Goal: Transaction & Acquisition: Book appointment/travel/reservation

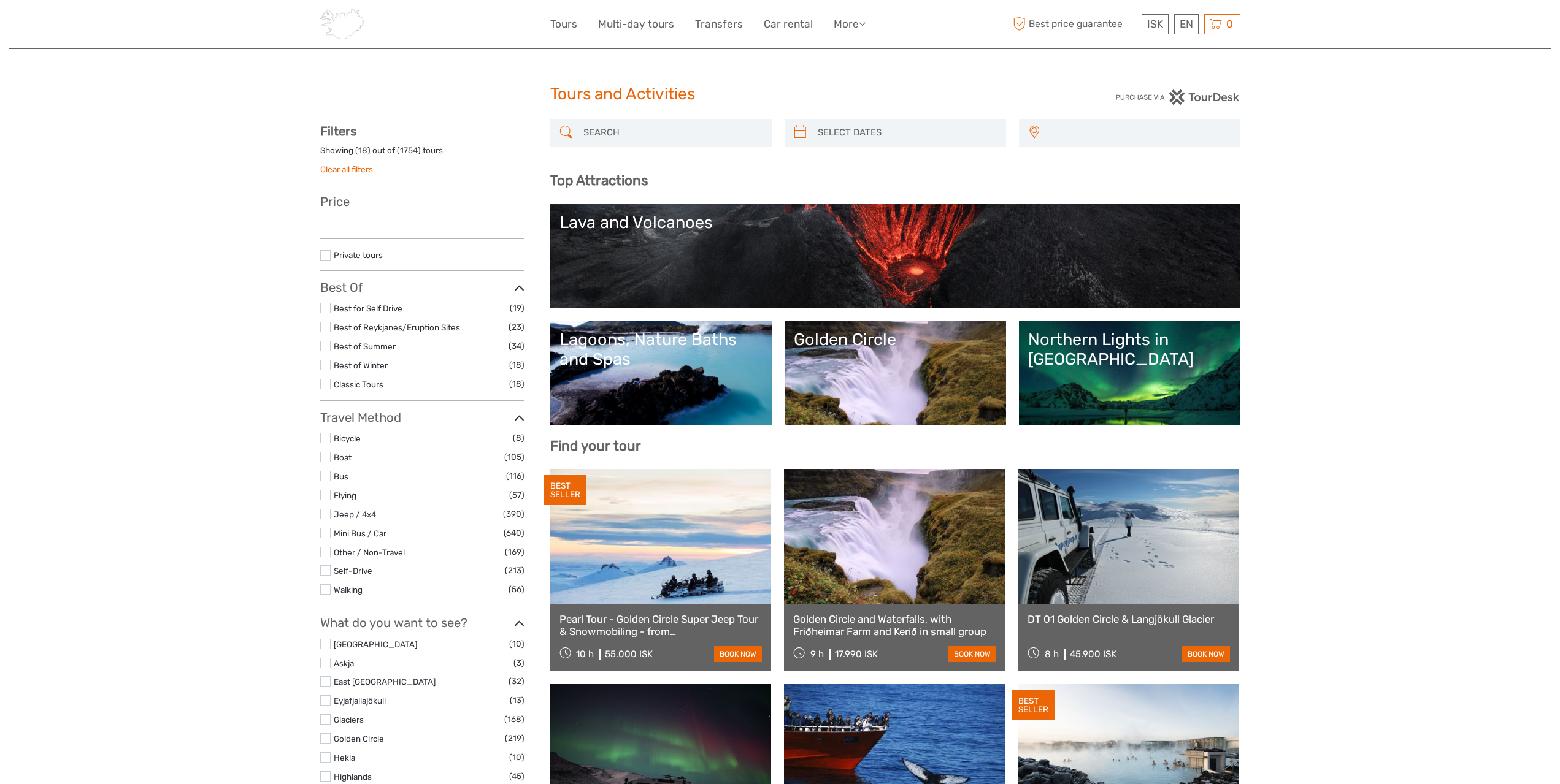
select select
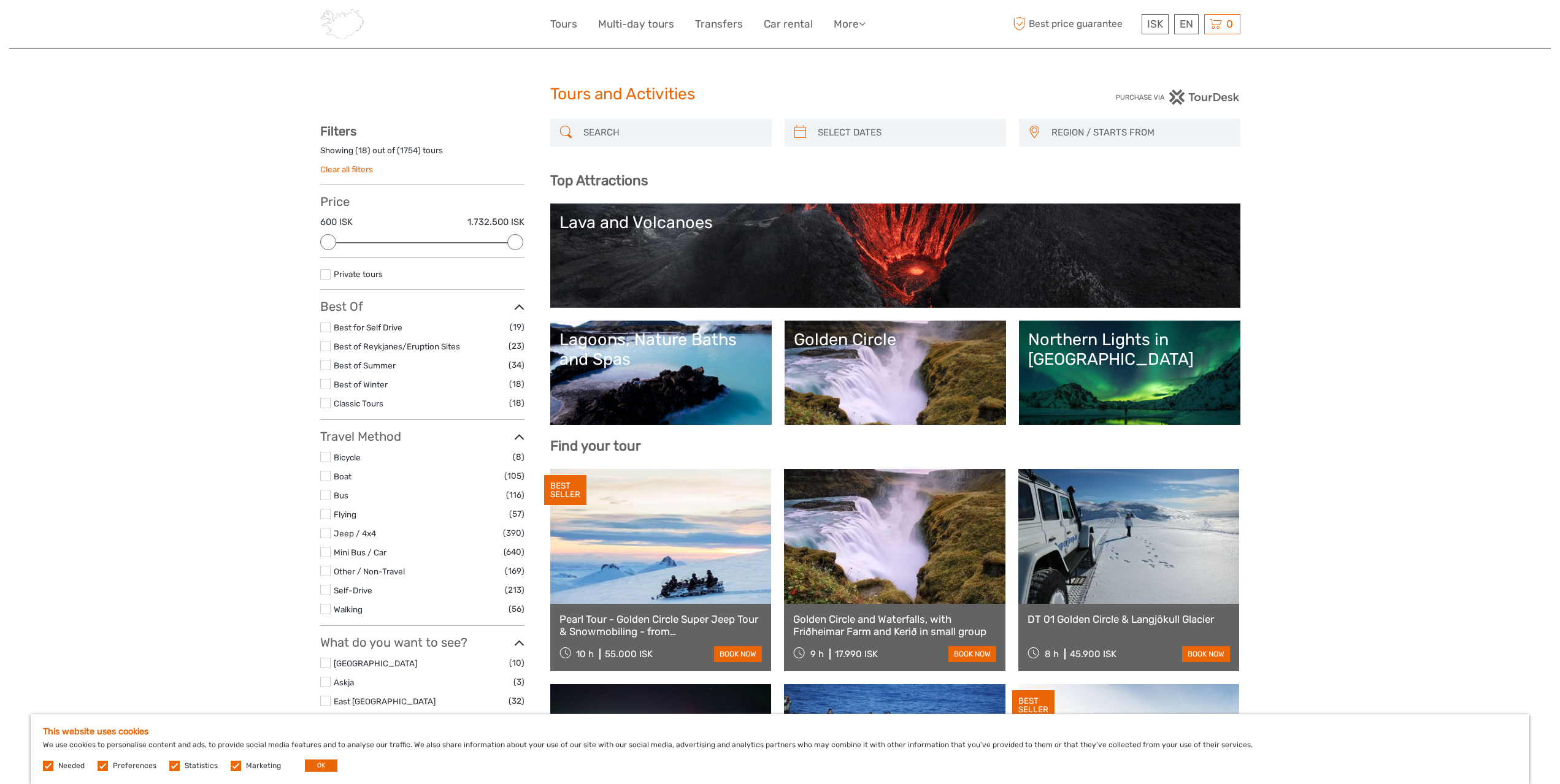
click at [1066, 129] on span "REGION / STARTS FROM" at bounding box center [1140, 132] width 188 height 20
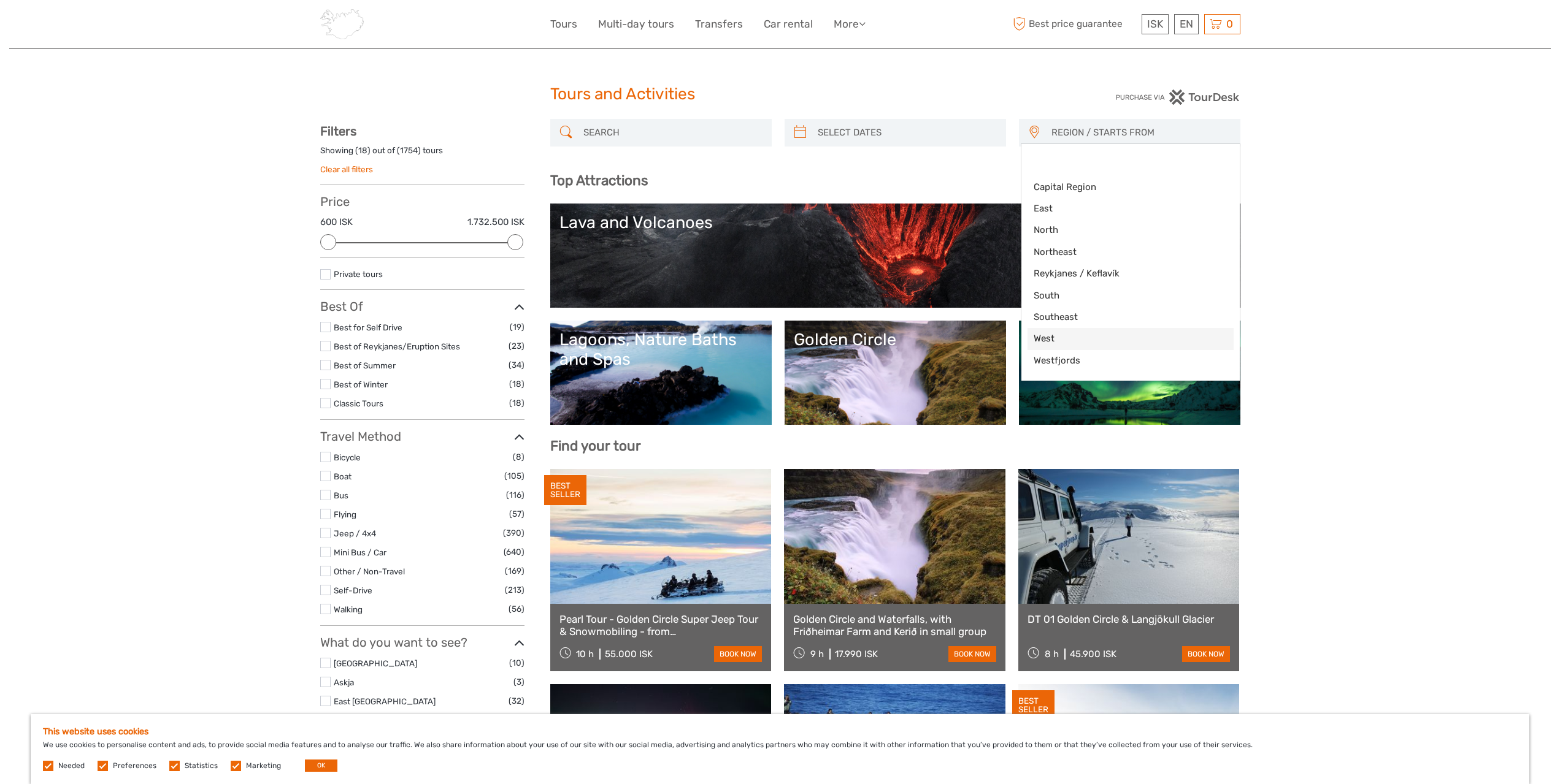
click at [1051, 337] on span "West" at bounding box center [1121, 338] width 173 height 13
select select "West"
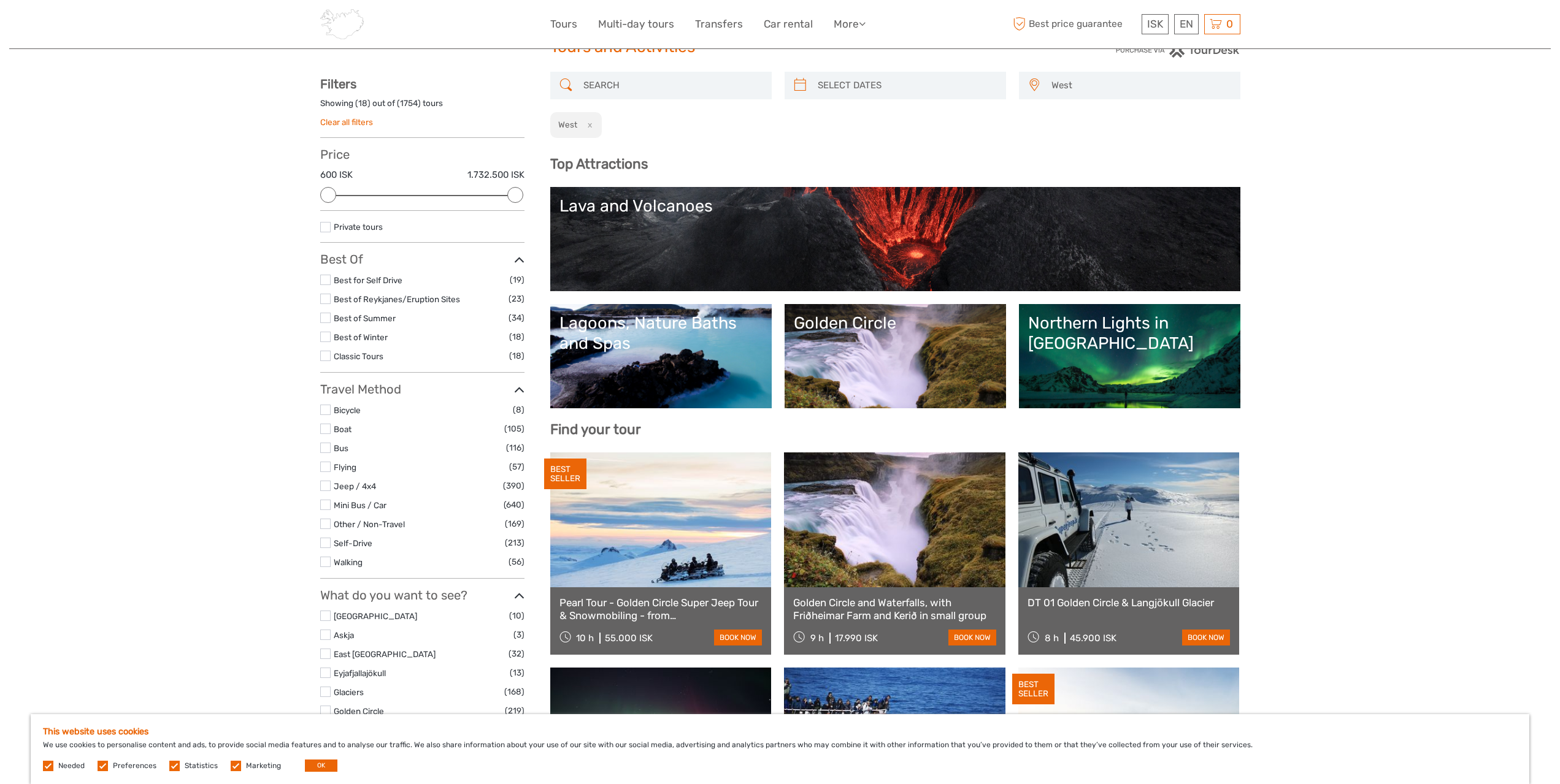
scroll to position [73, 0]
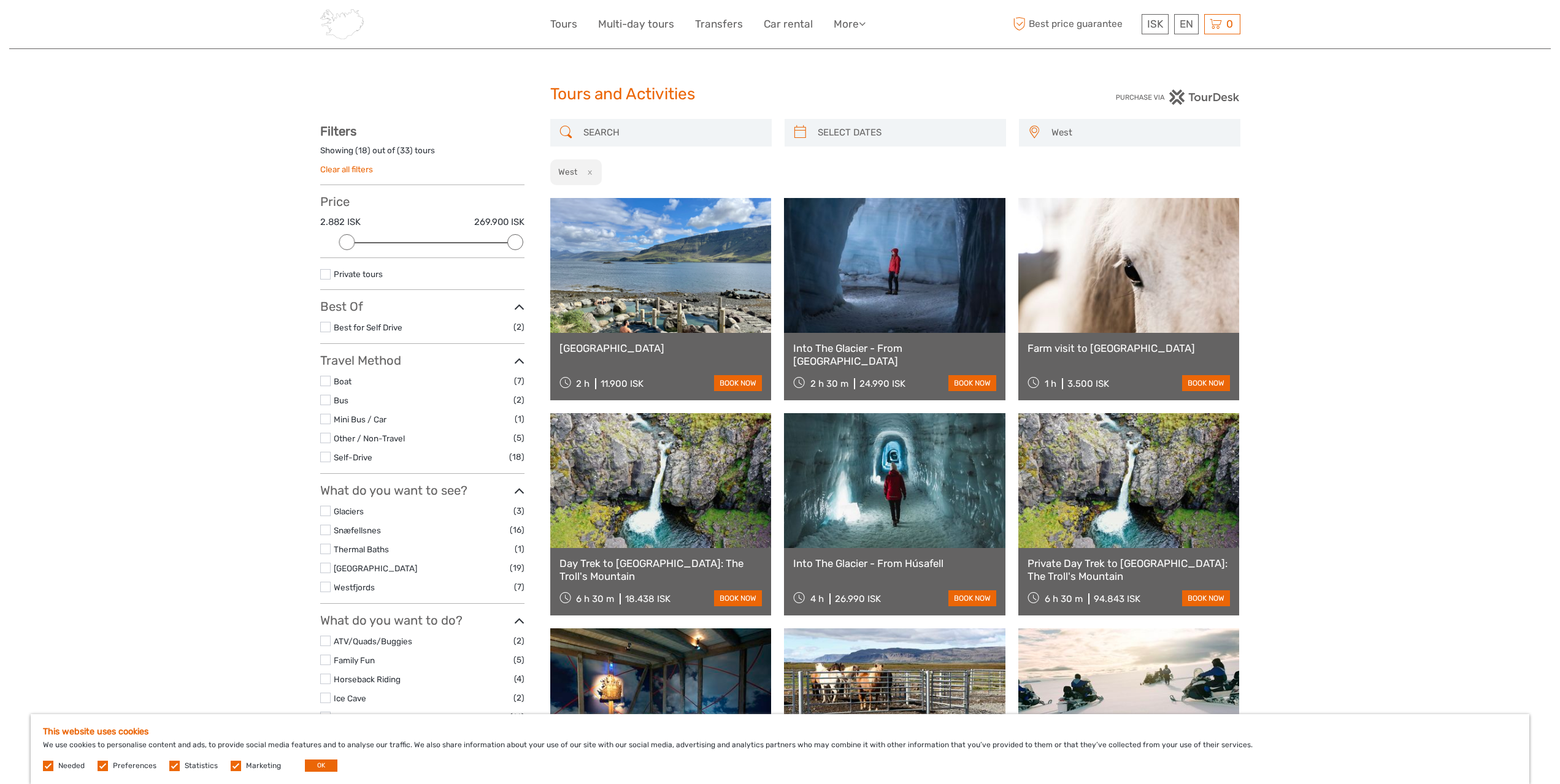
type input "05/09/2025"
click at [816, 126] on input "search" at bounding box center [907, 133] width 187 height 22
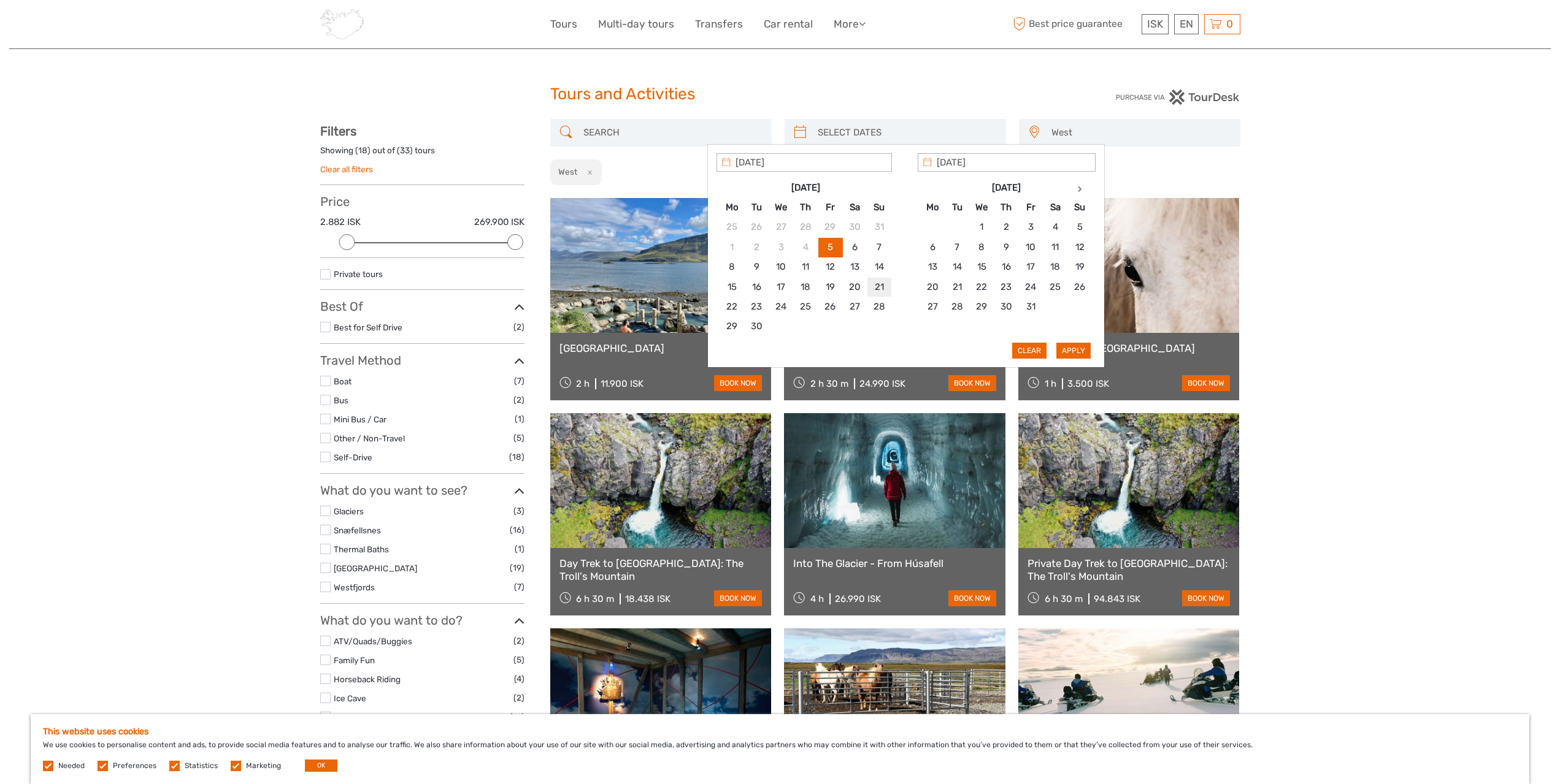
type input "21/09/2025"
type input "22/09/2025"
type input "21/09/2025"
click at [1081, 355] on button "Apply" at bounding box center [1073, 351] width 35 height 16
type input "21/09/2025 - 22/09/2025"
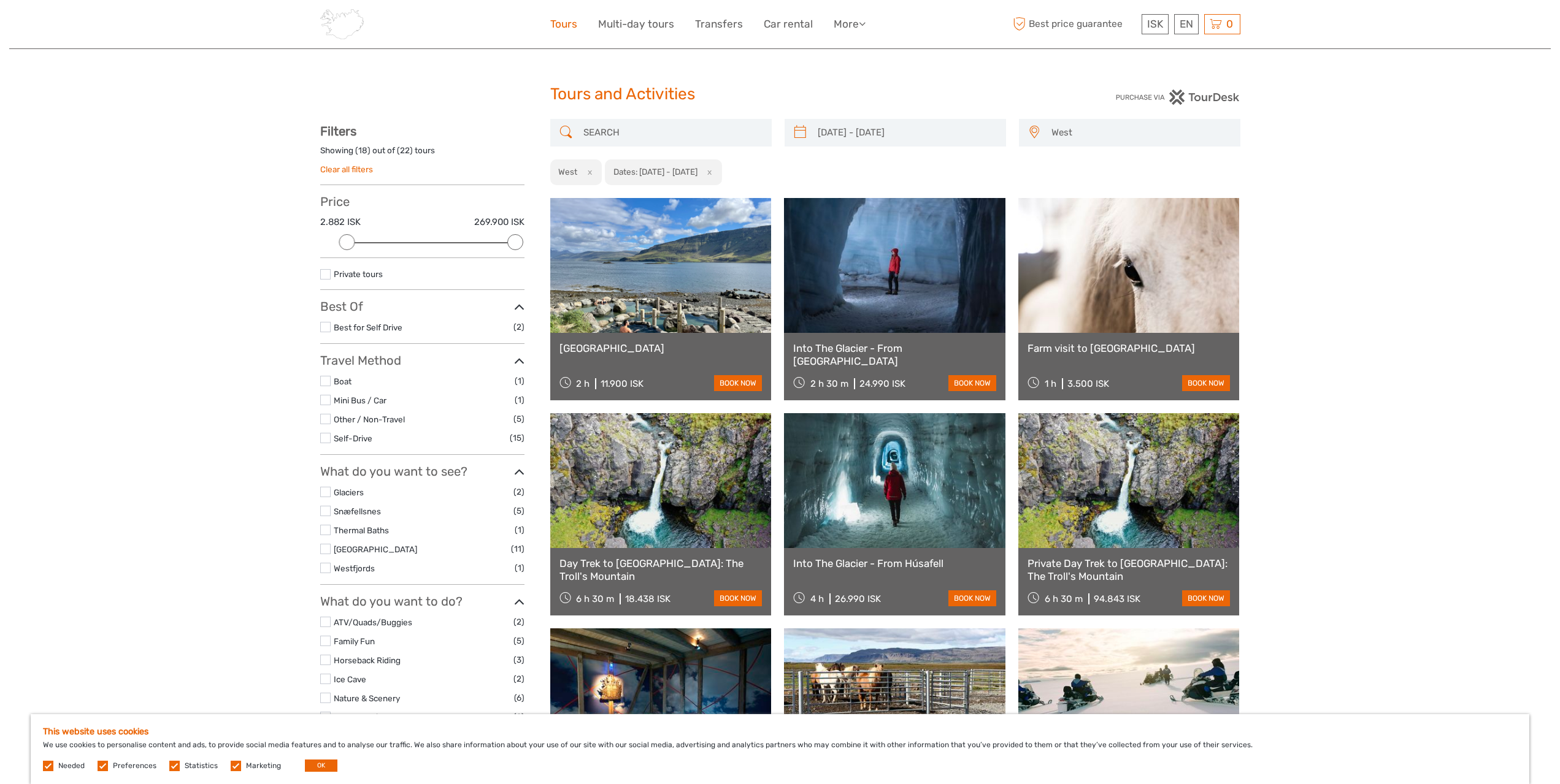
click at [561, 22] on link "Tours" at bounding box center [563, 24] width 27 height 18
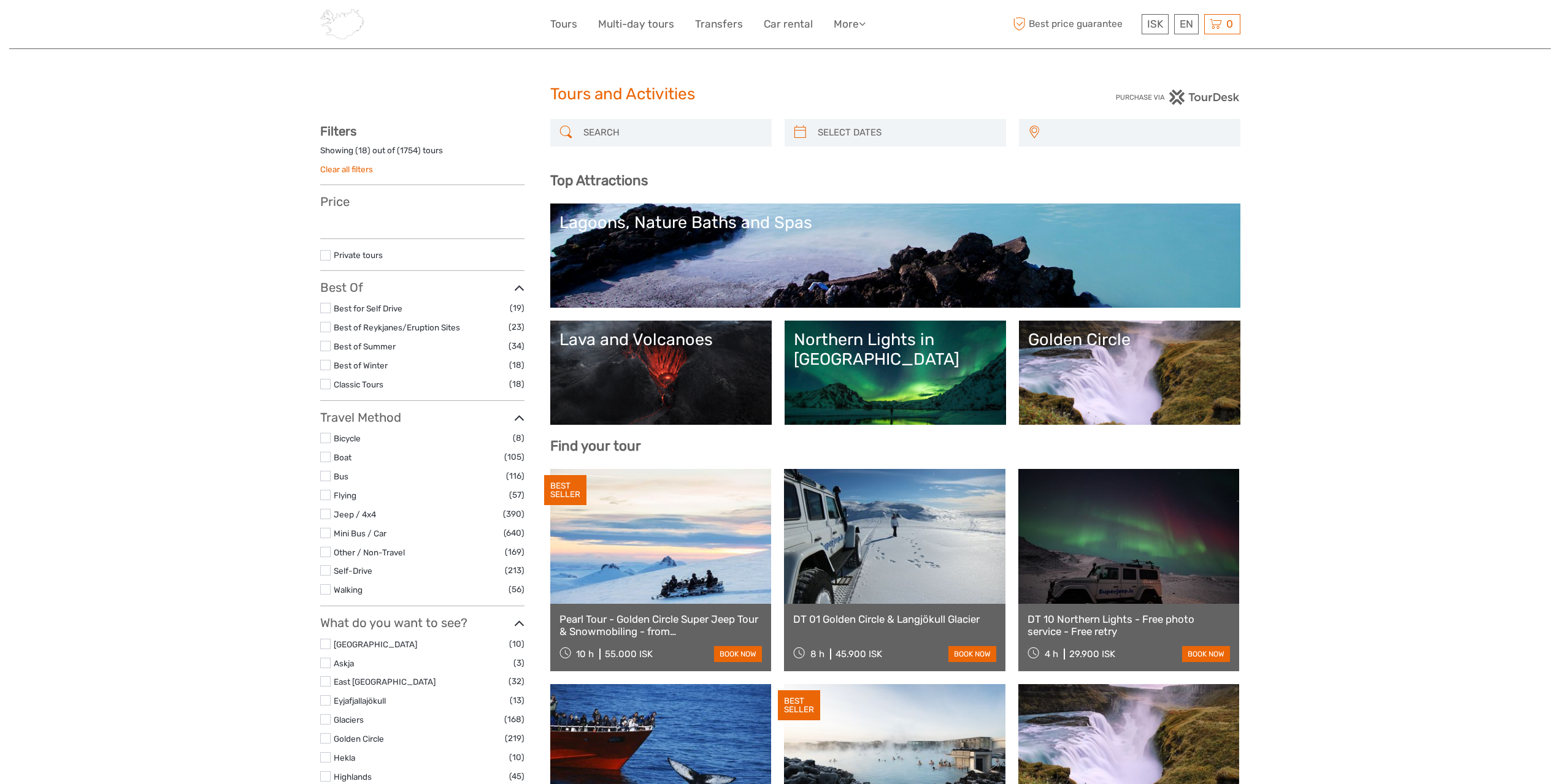
select select
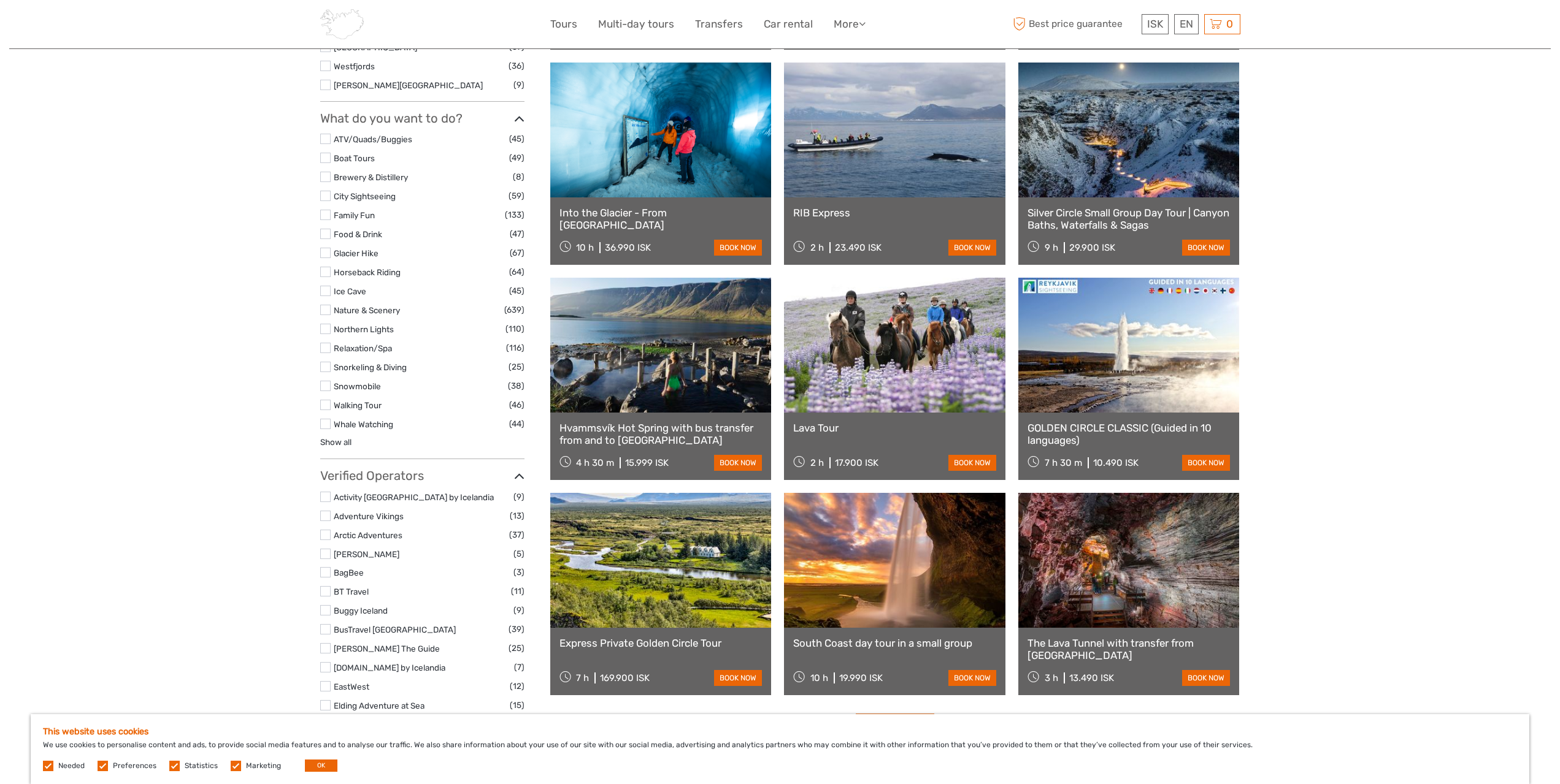
scroll to position [859, 0]
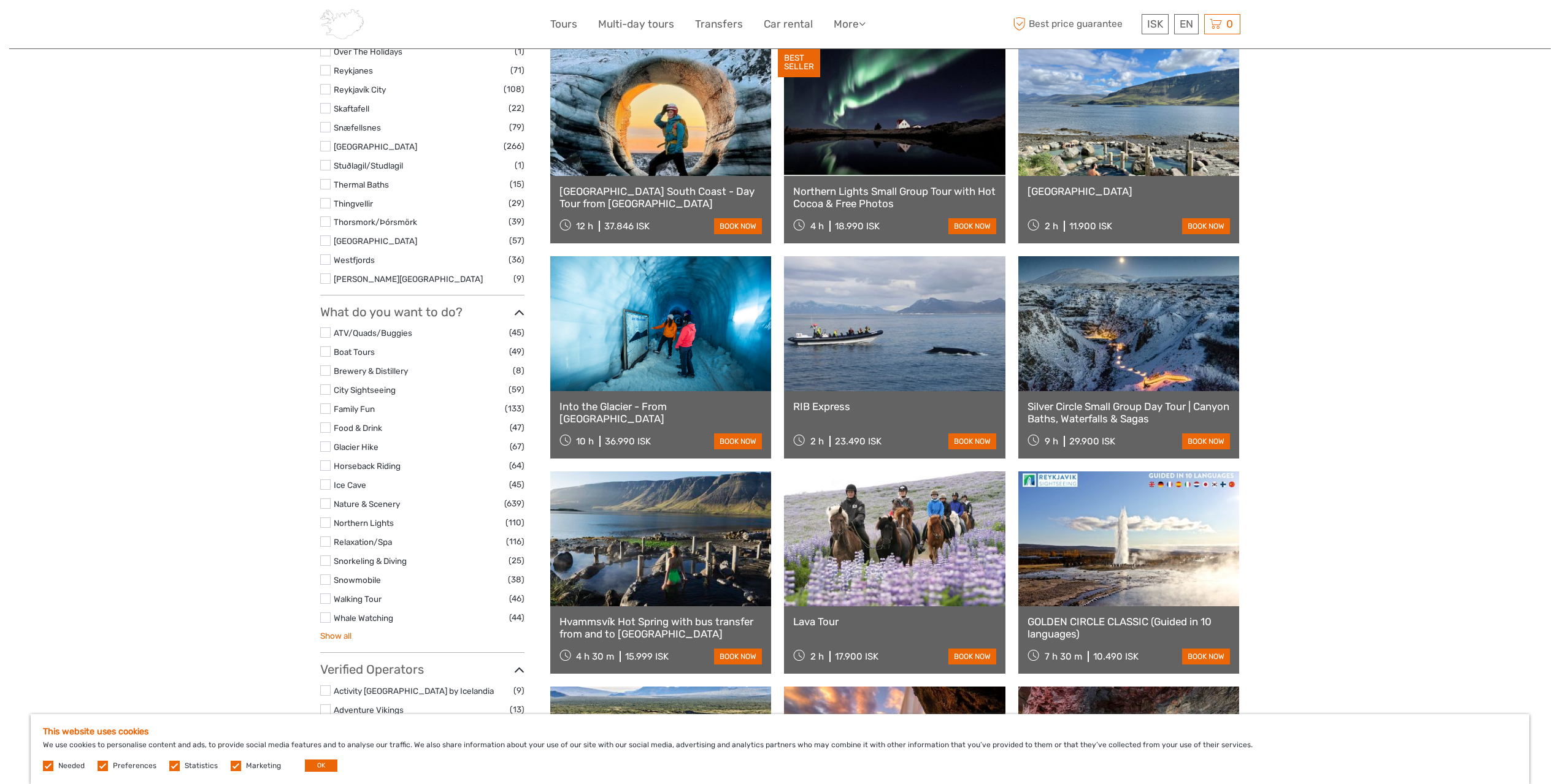
click at [332, 639] on link "Show all" at bounding box center [335, 636] width 31 height 10
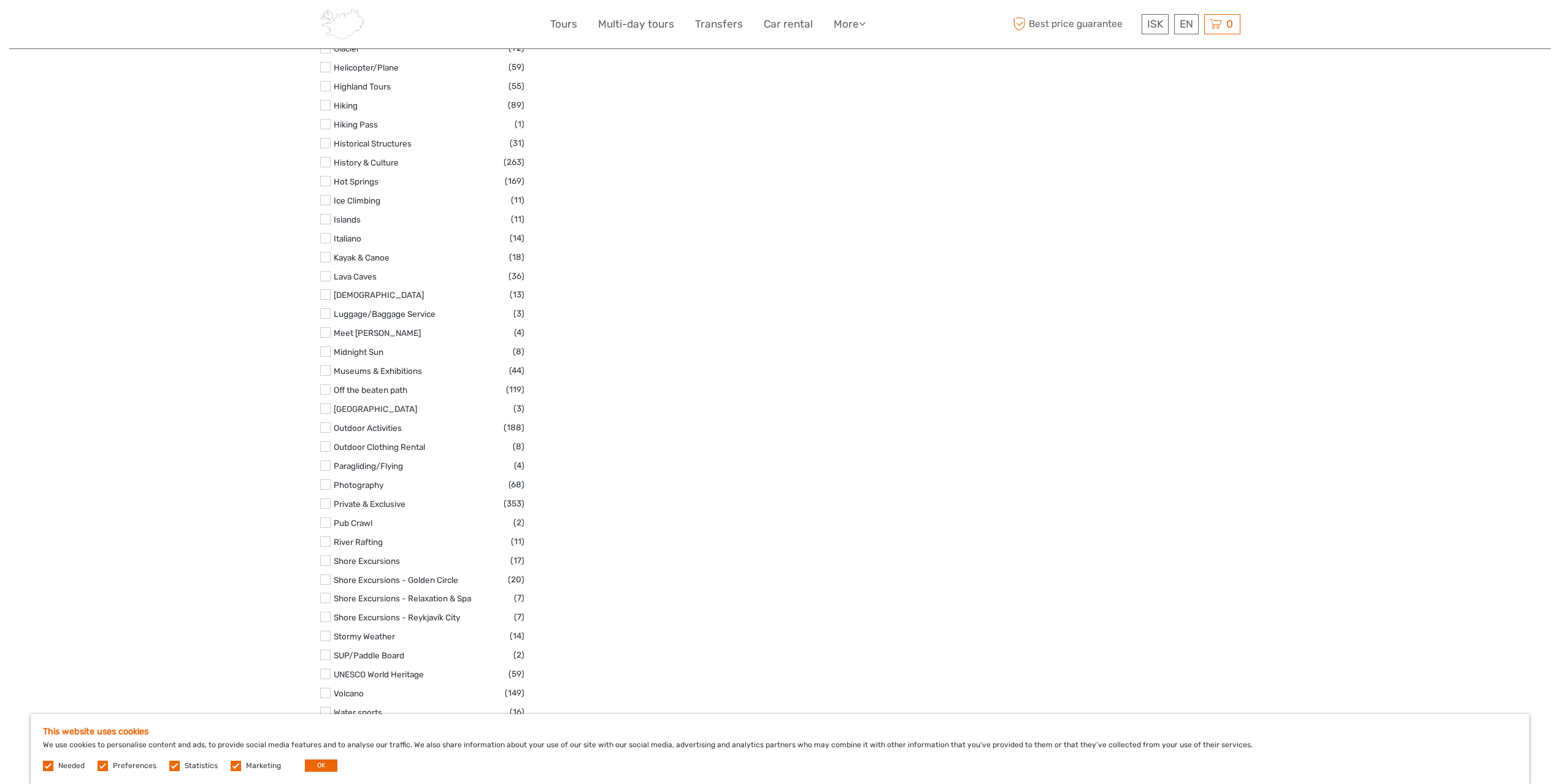
scroll to position [2085, 0]
click at [364, 491] on label "Paragliding/Flying" at bounding box center [423, 488] width 180 height 14
click at [0, 0] on input "checkbox" at bounding box center [0, 0] width 0 height 0
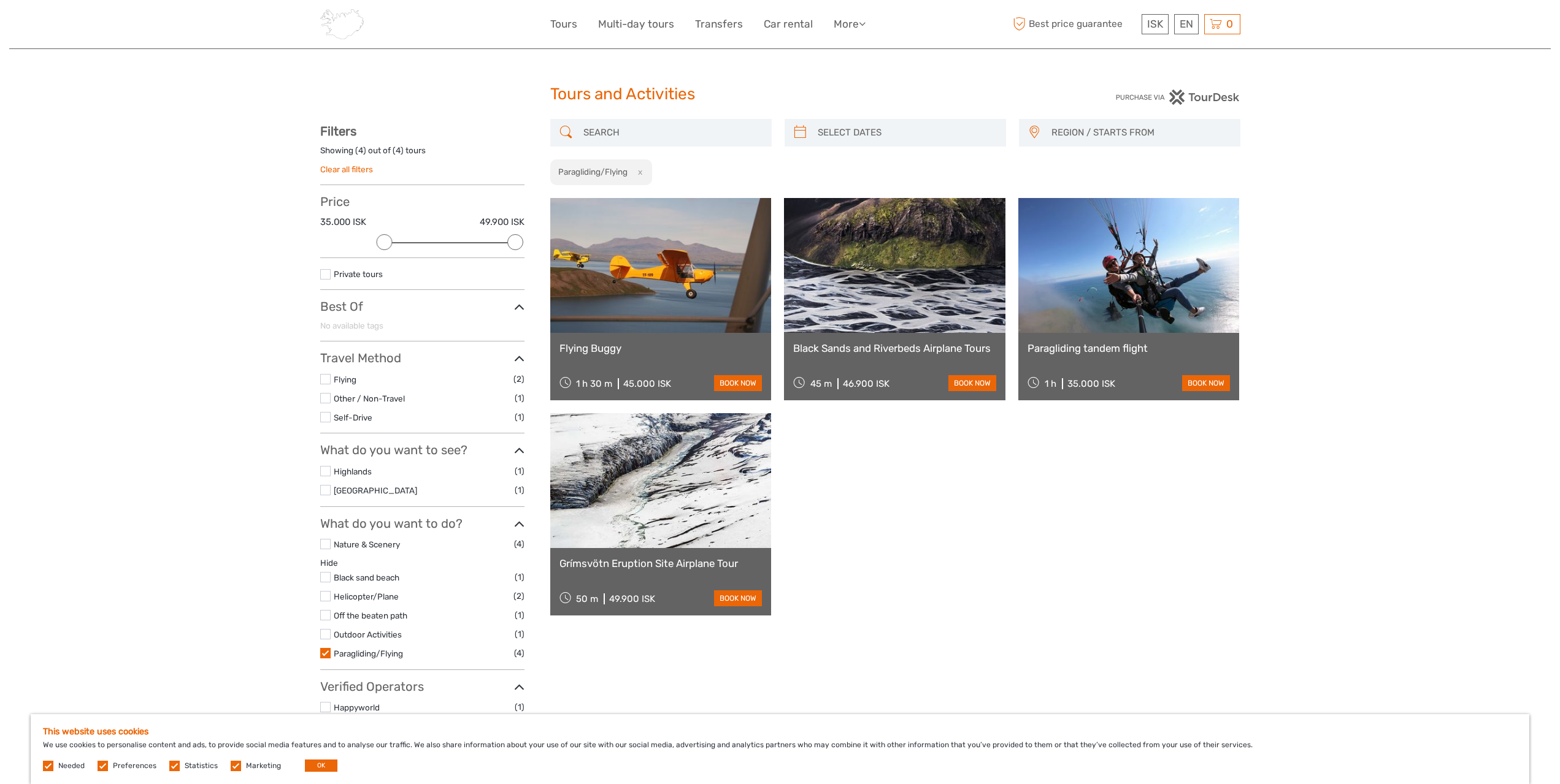
click at [1076, 346] on link "Paragliding tandem flight" at bounding box center [1129, 348] width 203 height 12
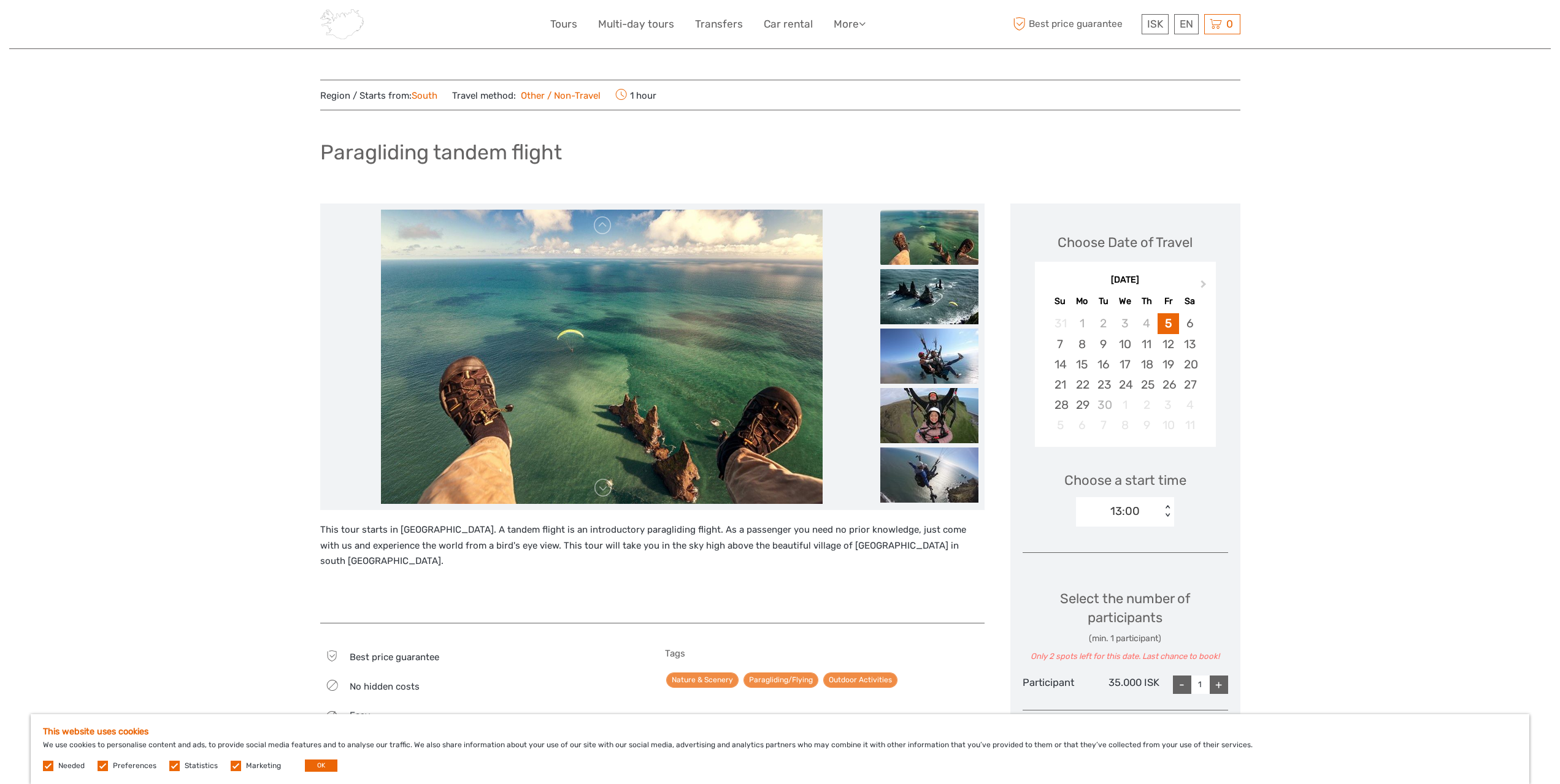
click at [916, 242] on img at bounding box center [930, 237] width 99 height 55
click at [916, 307] on img at bounding box center [930, 296] width 99 height 55
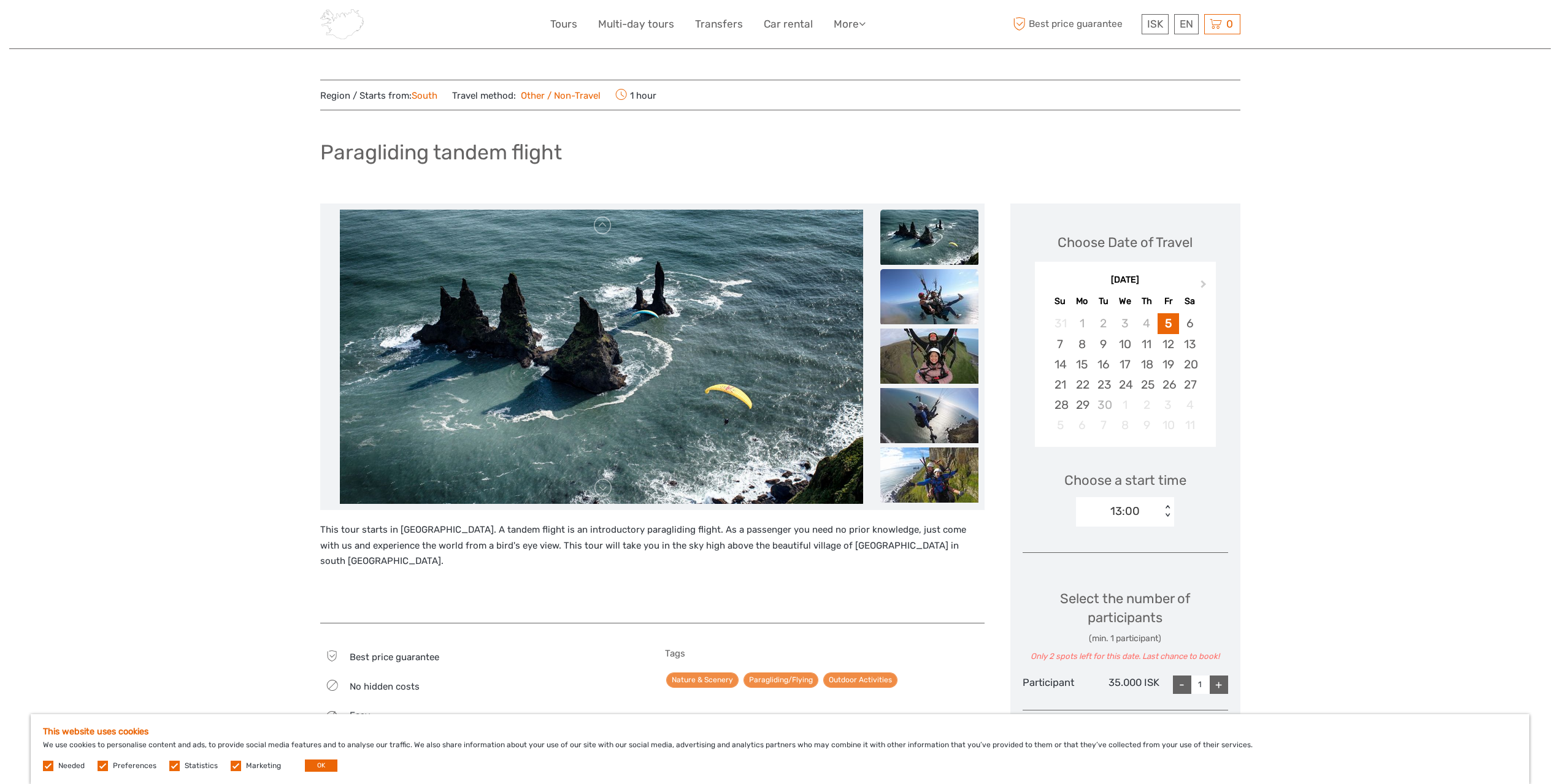
click at [916, 317] on img at bounding box center [930, 296] width 99 height 55
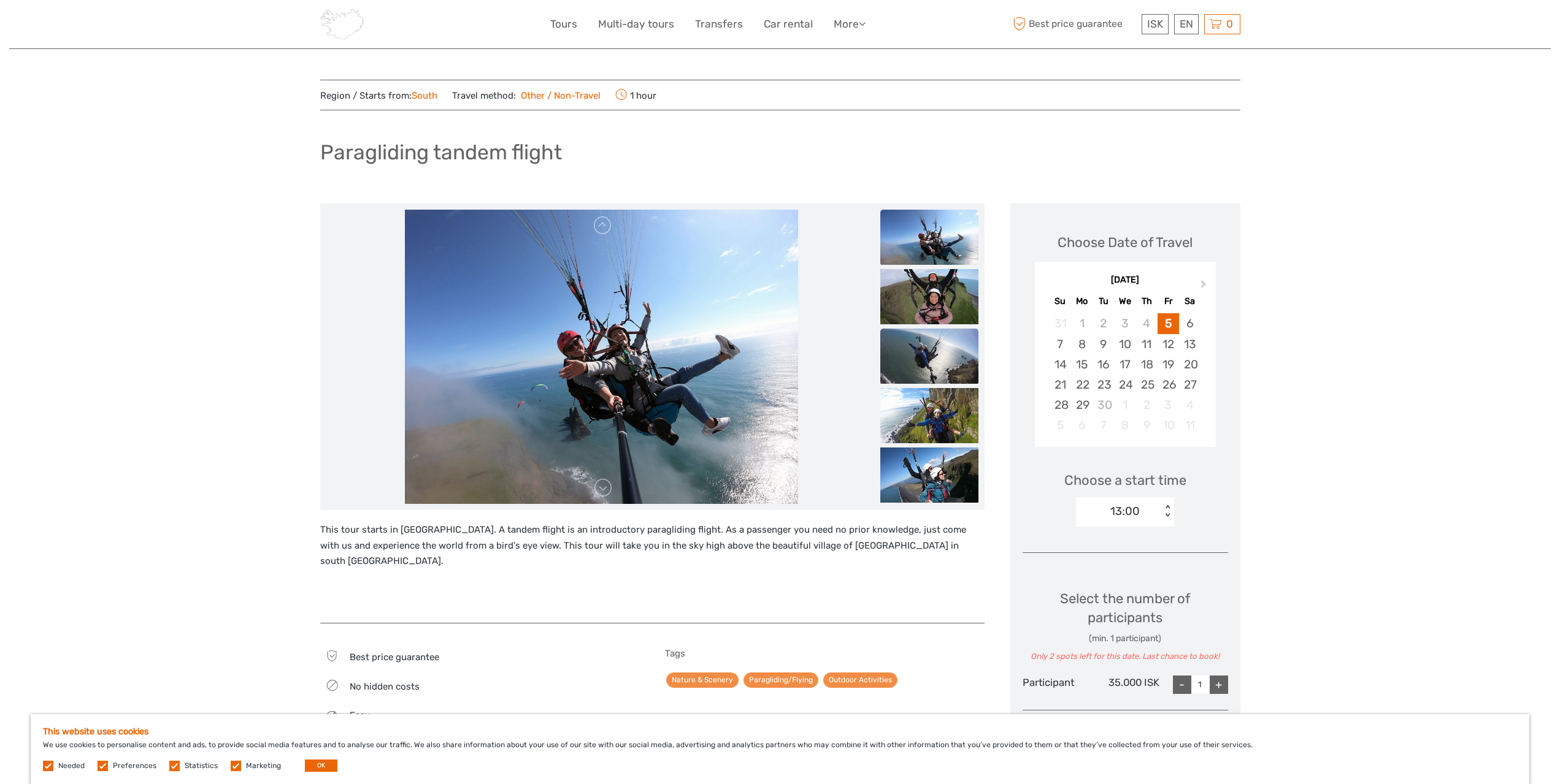
click at [916, 365] on img at bounding box center [930, 355] width 99 height 55
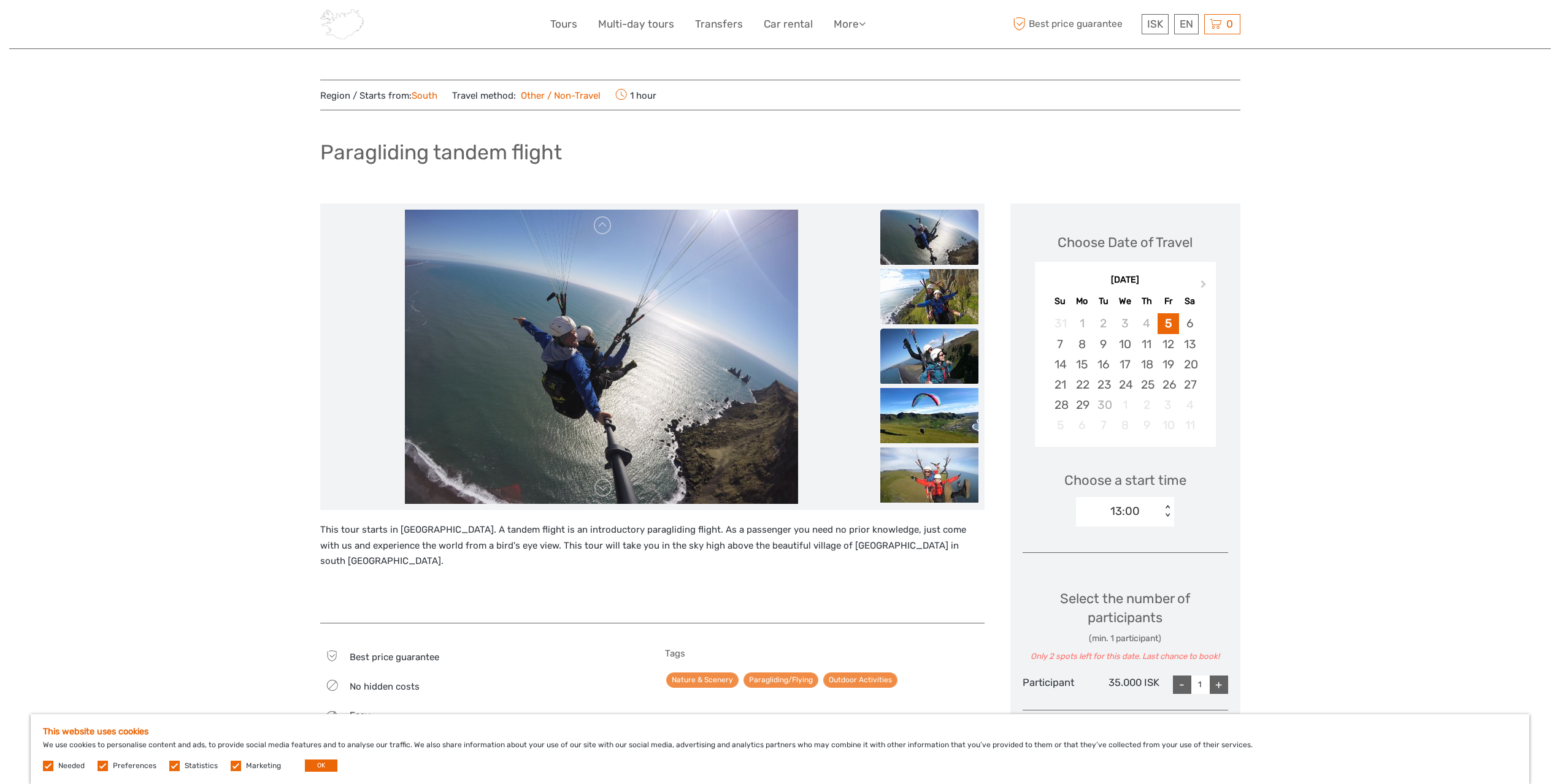
click at [922, 346] on img at bounding box center [930, 355] width 99 height 55
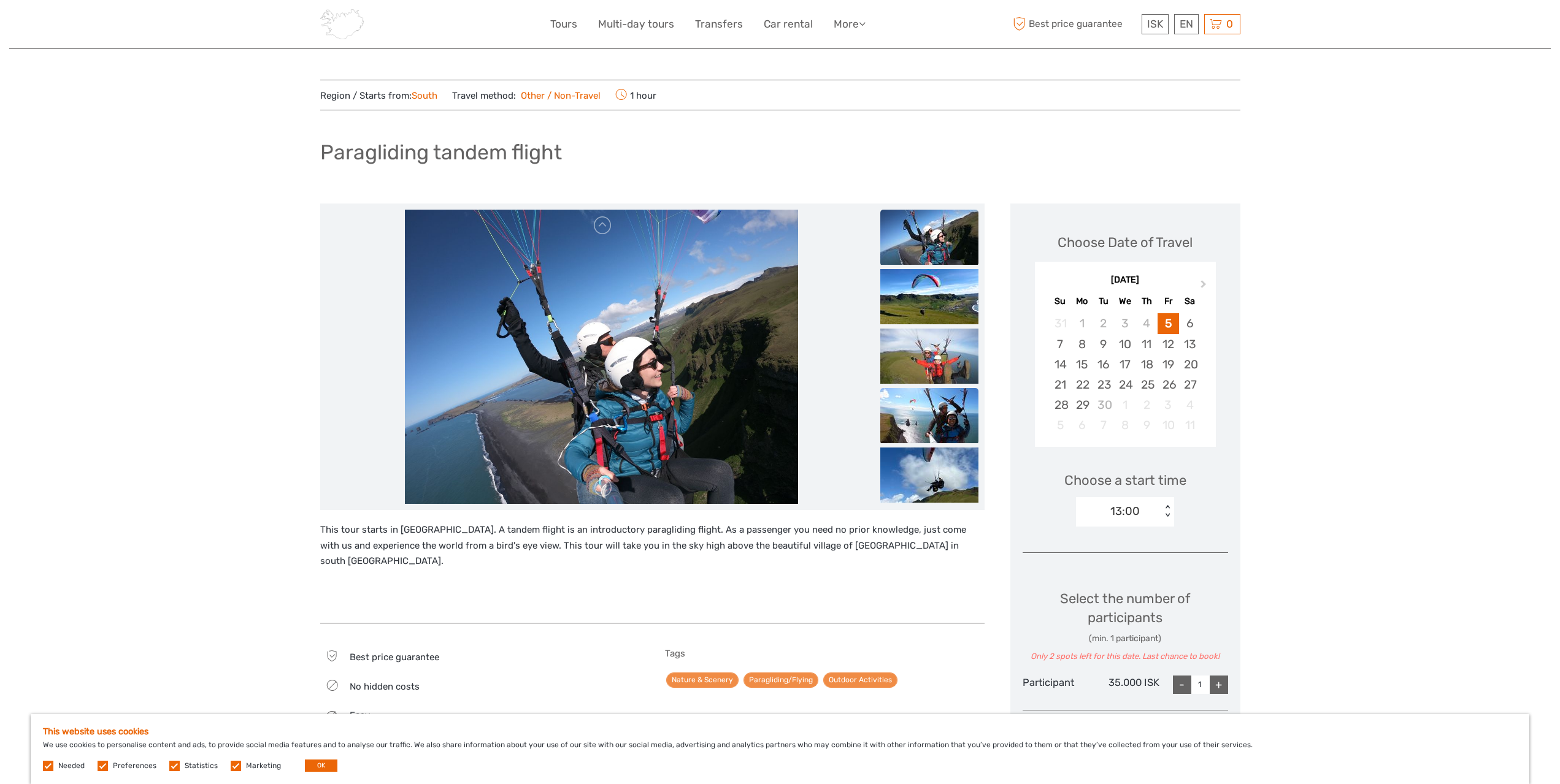
click at [924, 408] on img at bounding box center [930, 415] width 99 height 55
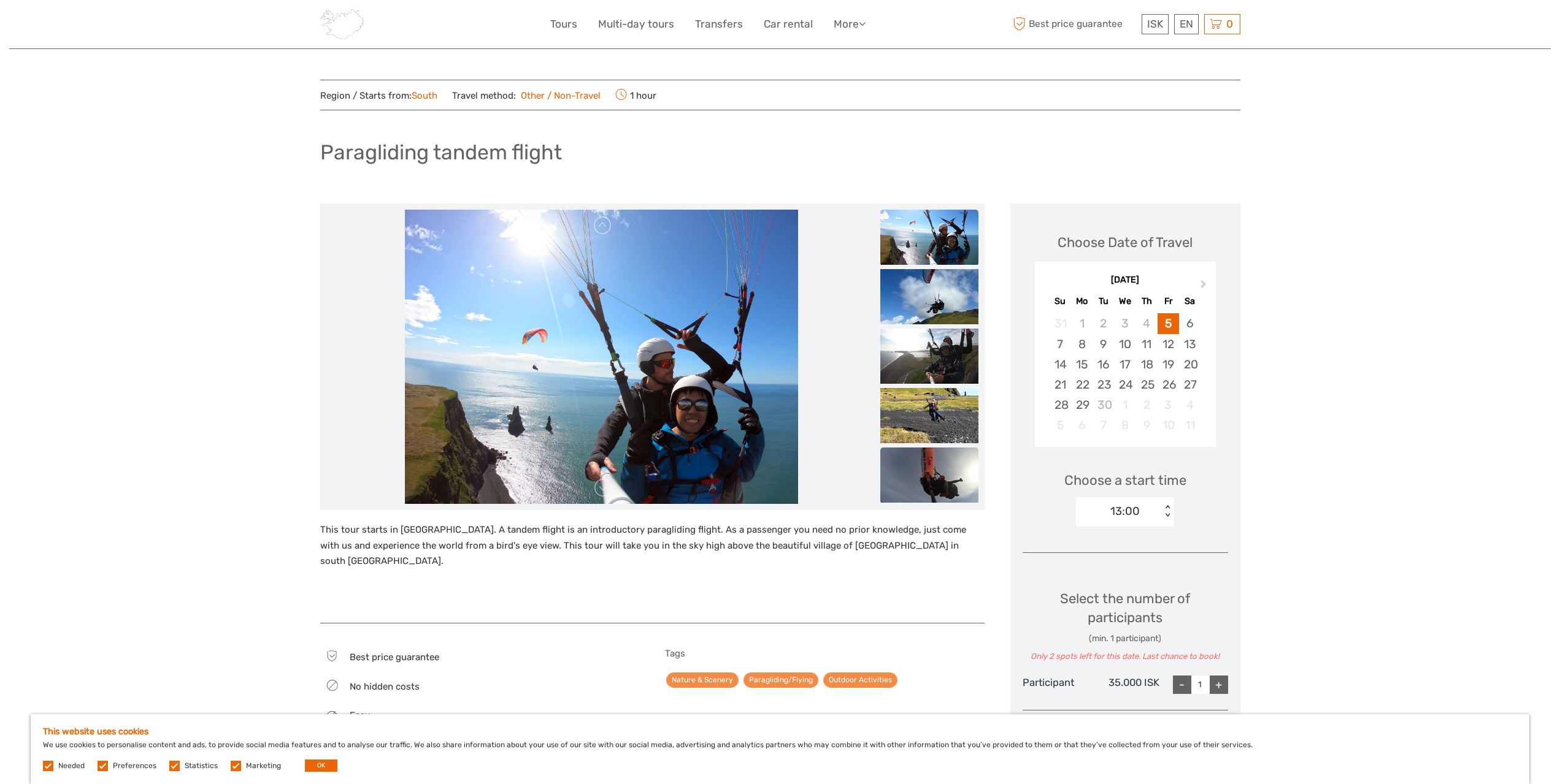
click at [921, 449] on img at bounding box center [930, 475] width 99 height 55
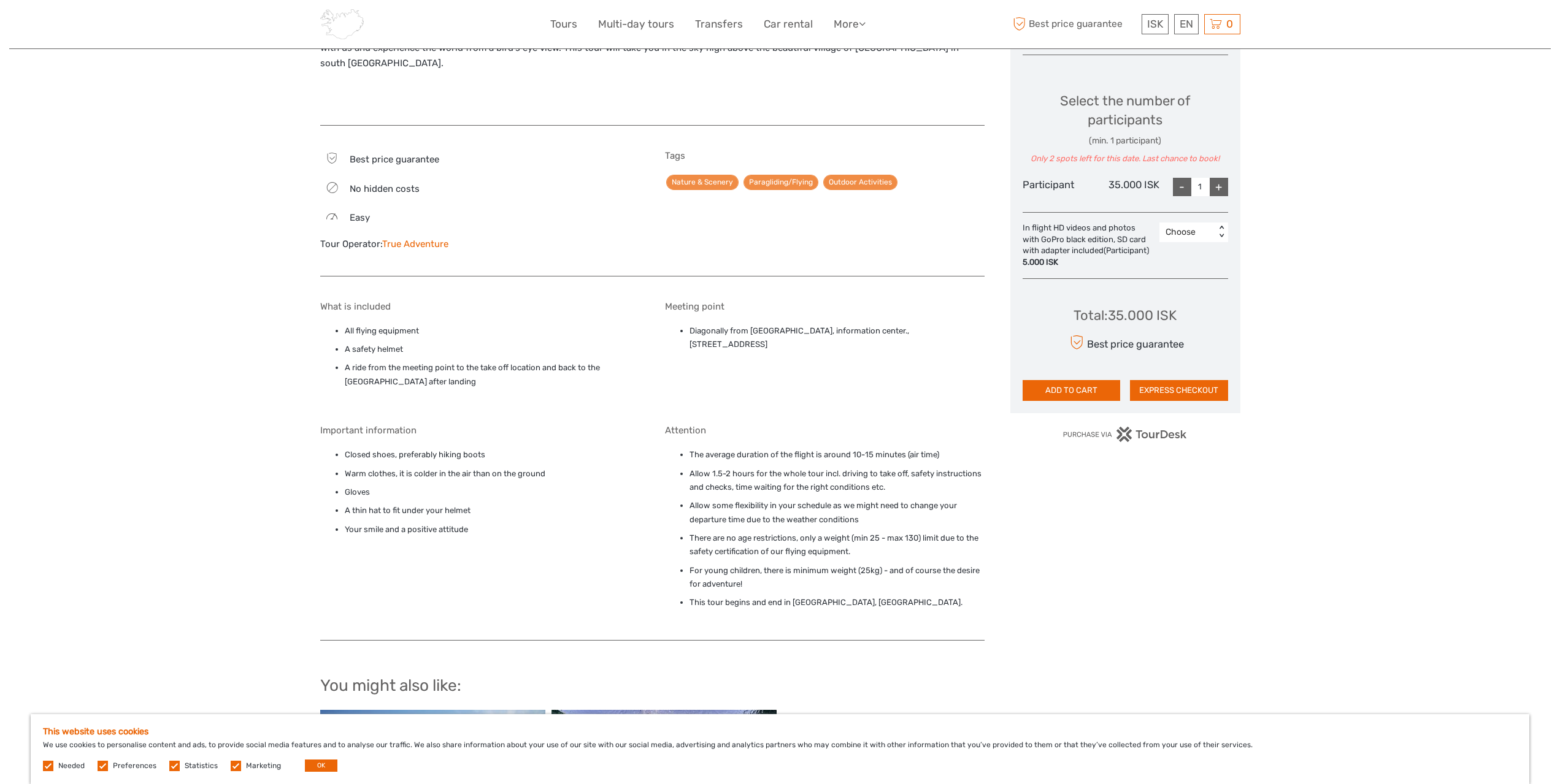
scroll to position [368, 0]
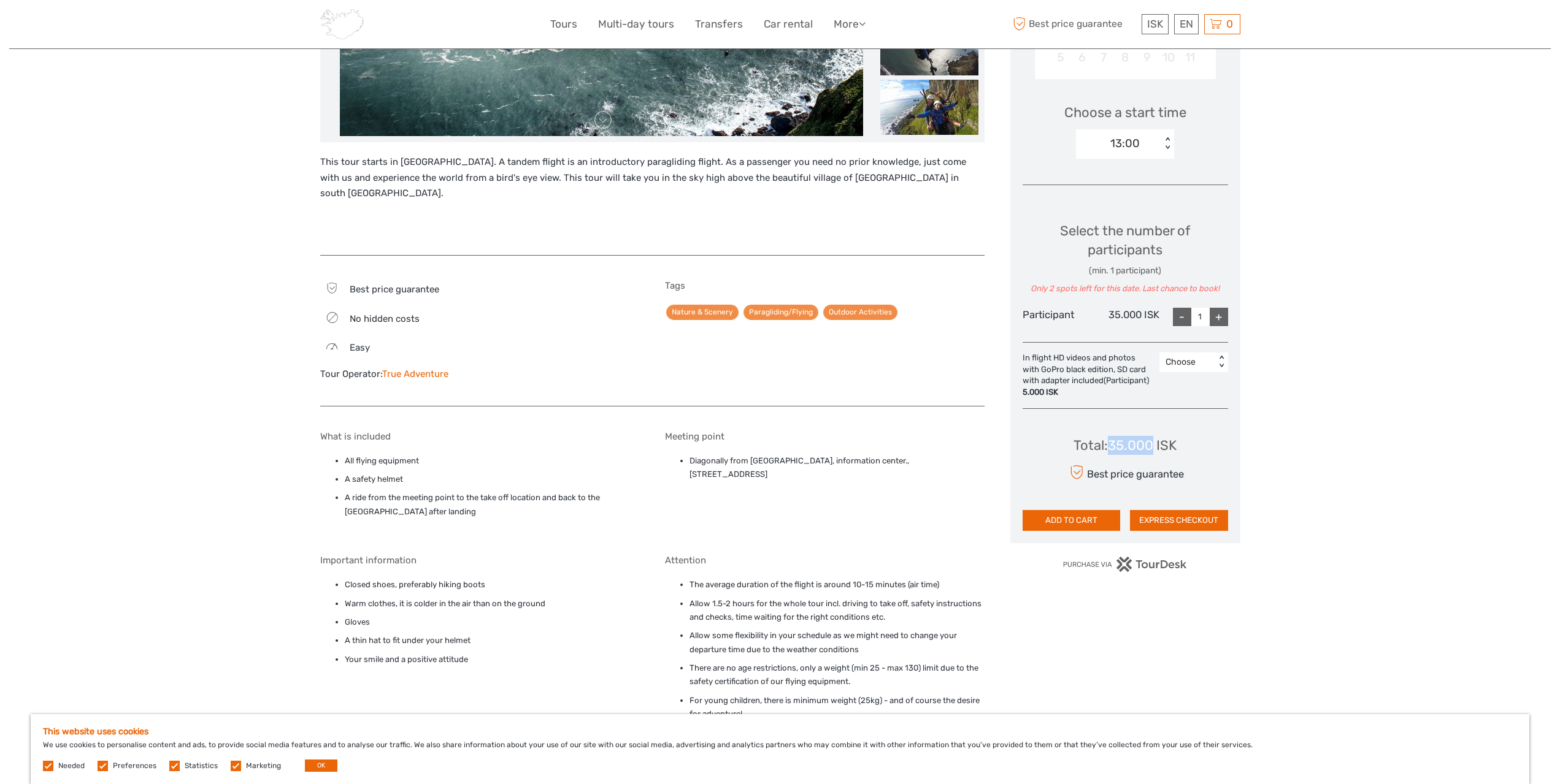
drag, startPoint x: 1153, startPoint y: 454, endPoint x: 1111, endPoint y: 455, distance: 42.0
click at [1111, 455] on div "Total : 35.000 ISK" at bounding box center [1126, 445] width 104 height 19
copy div "35.000"
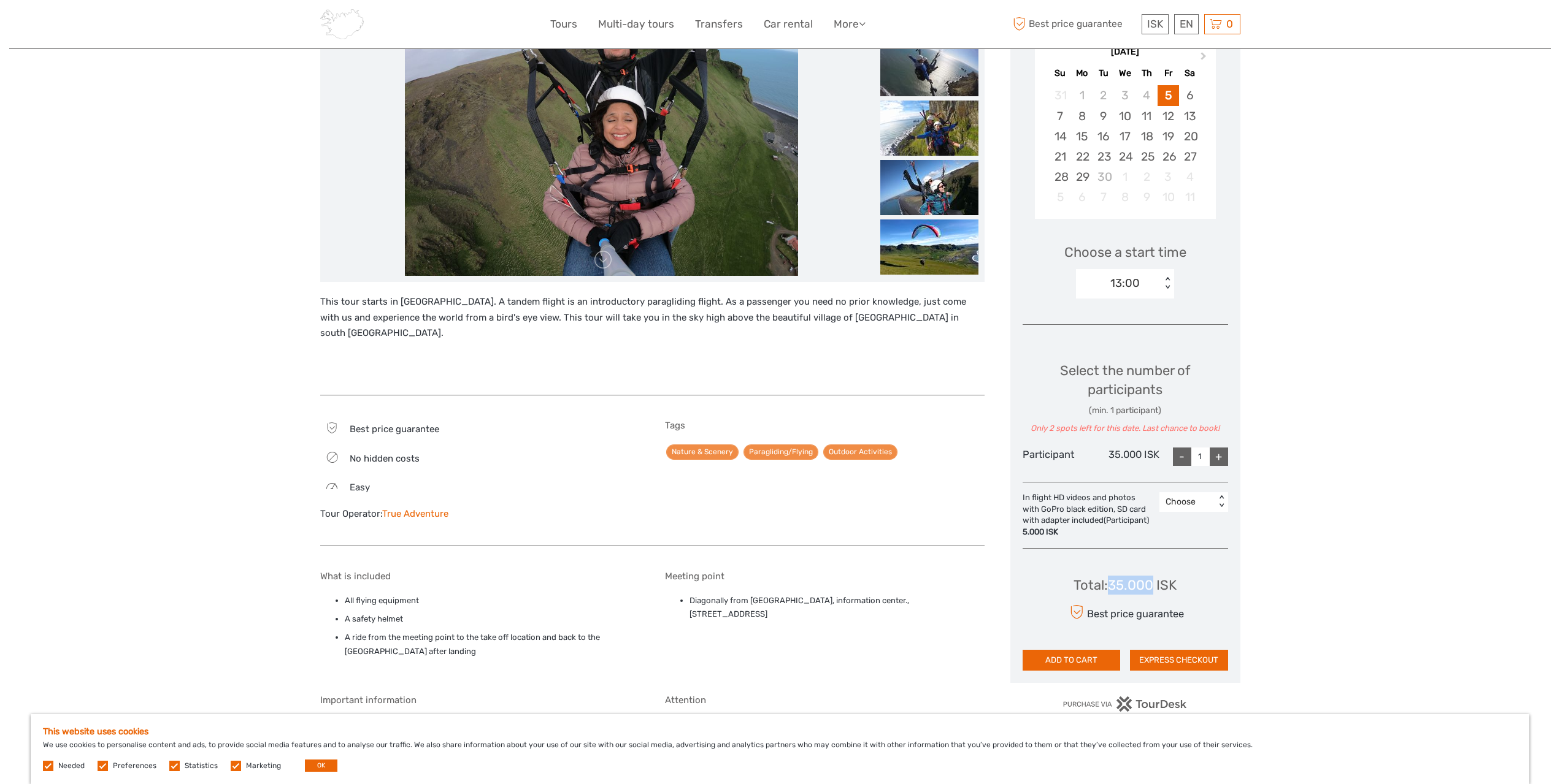
scroll to position [122, 0]
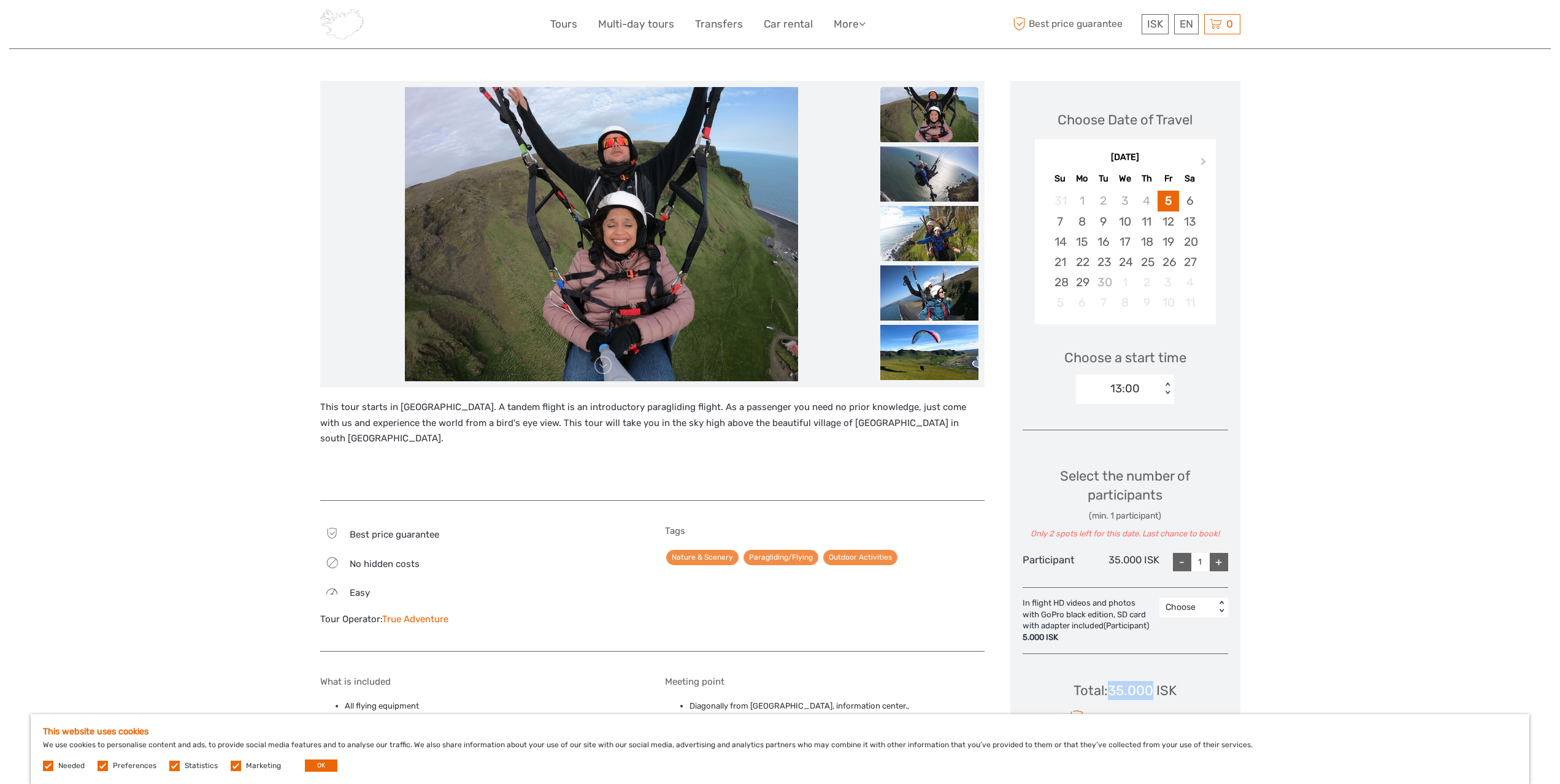
click at [397, 614] on link "True Adventure" at bounding box center [415, 619] width 67 height 11
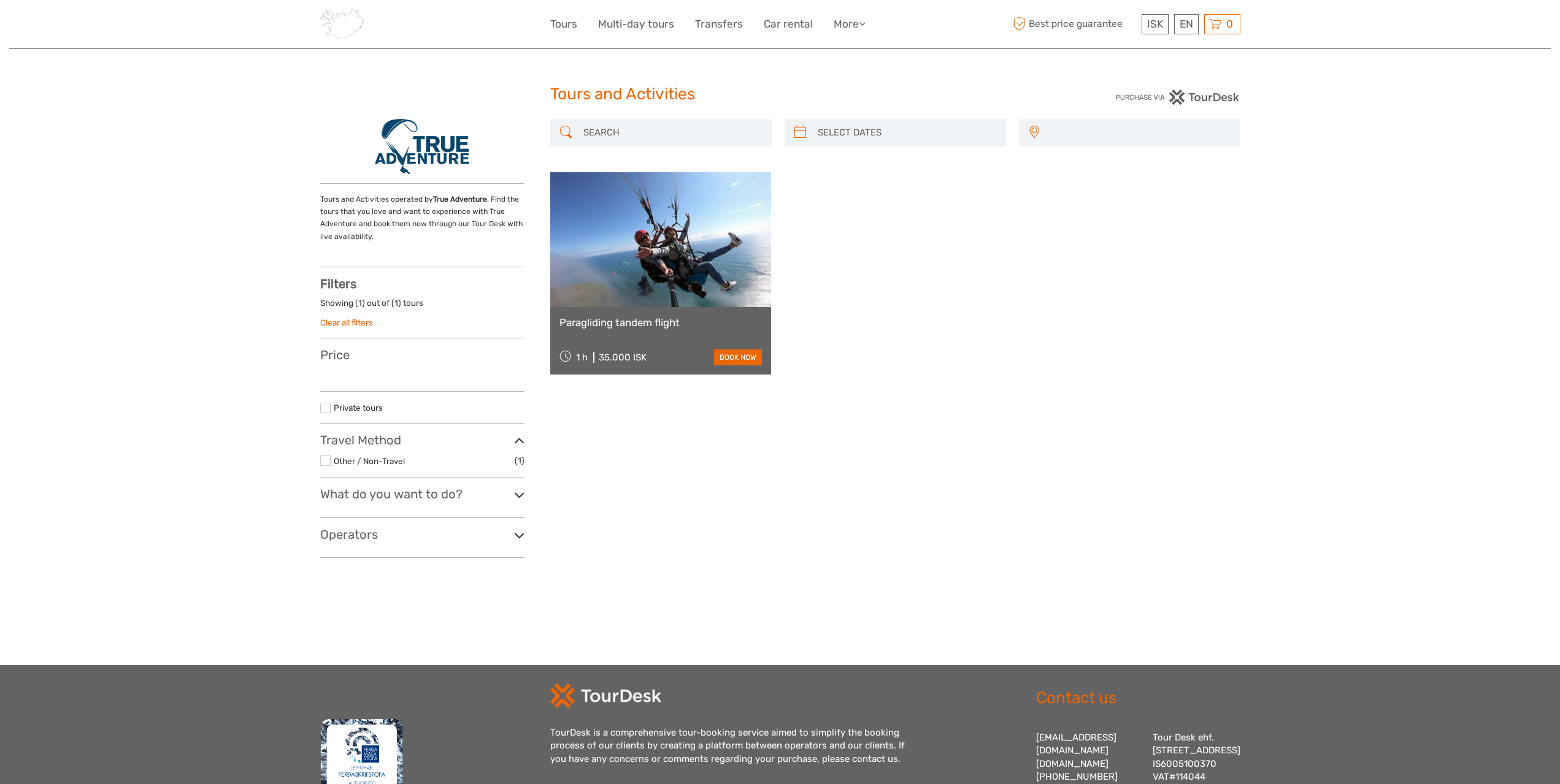
select select
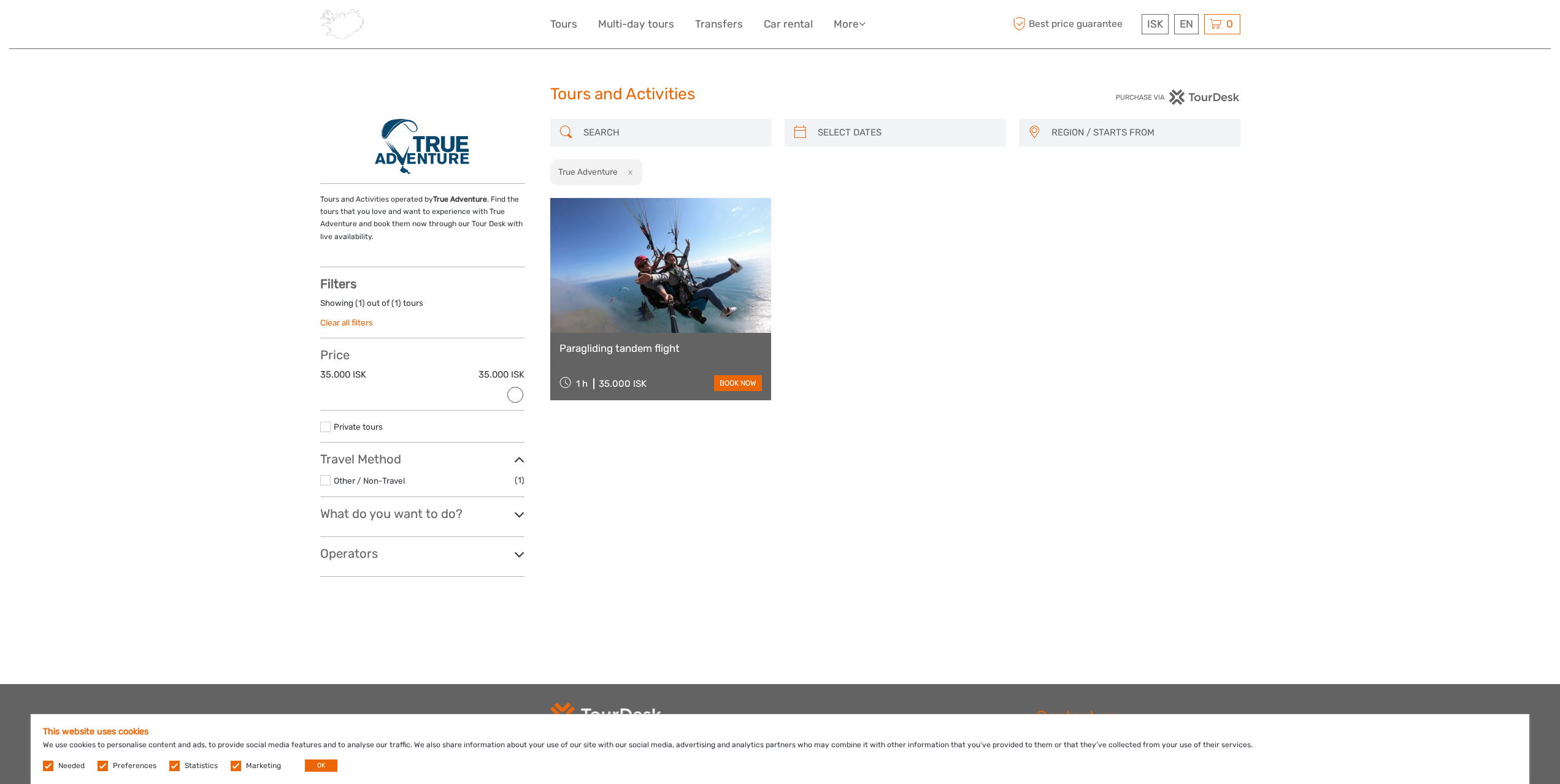
click at [449, 143] on img at bounding box center [422, 146] width 94 height 55
drag, startPoint x: 431, startPoint y: 199, endPoint x: 486, endPoint y: 195, distance: 55.1
click at [486, 195] on p "Tours and Activities operated by True Adventure . Find the tours that you love …" at bounding box center [422, 218] width 204 height 51
copy p "True Adventure"
